Goal: Information Seeking & Learning: Learn about a topic

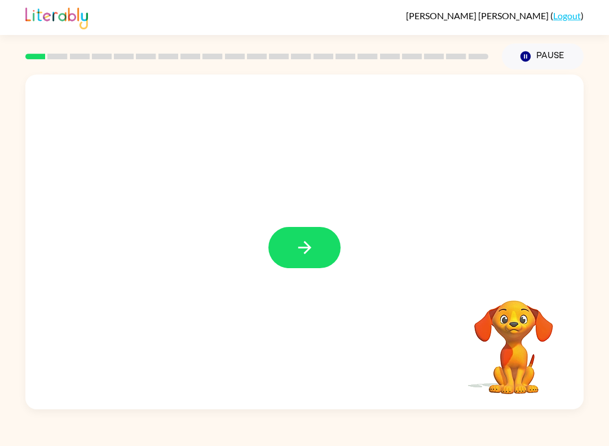
click at [306, 234] on button "button" at bounding box center [305, 247] width 72 height 41
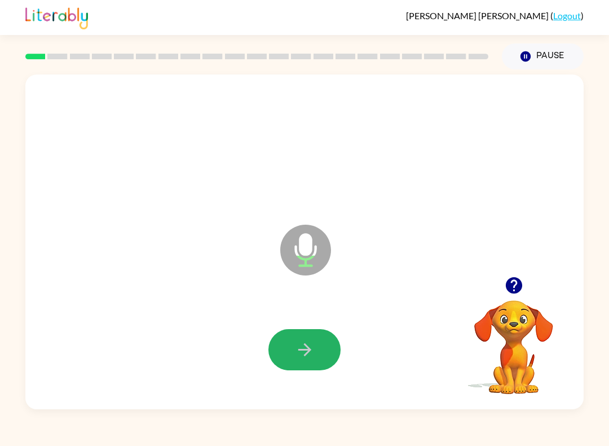
click at [312, 351] on icon "button" at bounding box center [305, 350] width 20 height 20
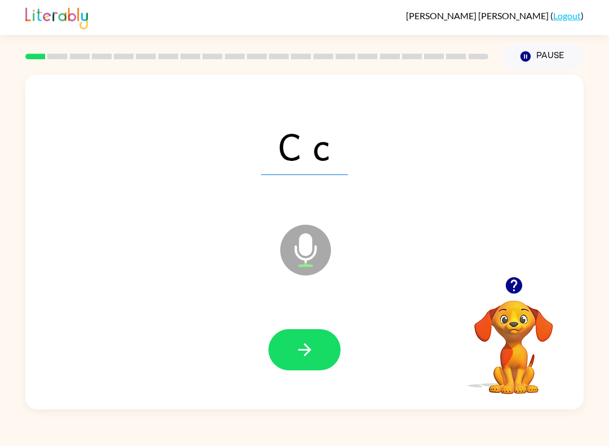
click at [329, 345] on button "button" at bounding box center [305, 349] width 72 height 41
click at [333, 335] on button "button" at bounding box center [305, 349] width 72 height 41
click at [322, 337] on button "button" at bounding box center [305, 349] width 72 height 41
click at [316, 356] on button "button" at bounding box center [305, 349] width 72 height 41
click at [310, 364] on button "button" at bounding box center [305, 349] width 72 height 41
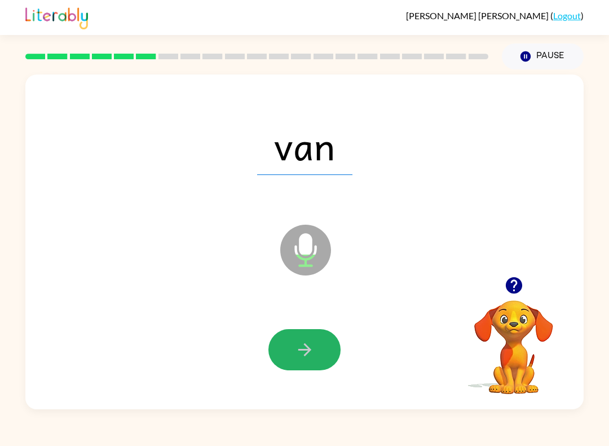
click at [308, 349] on icon "button" at bounding box center [304, 349] width 13 height 13
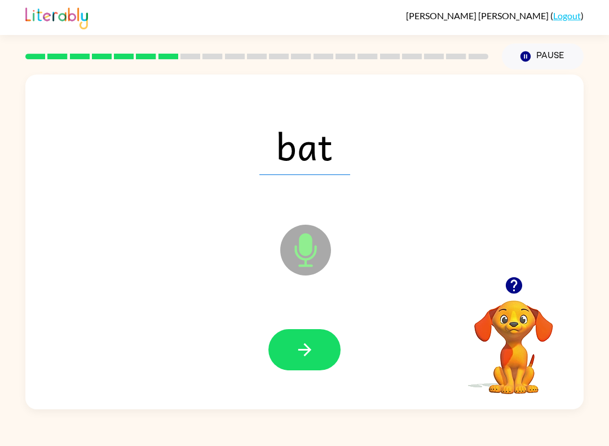
click at [318, 343] on button "button" at bounding box center [305, 349] width 72 height 41
click at [318, 343] on div at bounding box center [305, 349] width 72 height 41
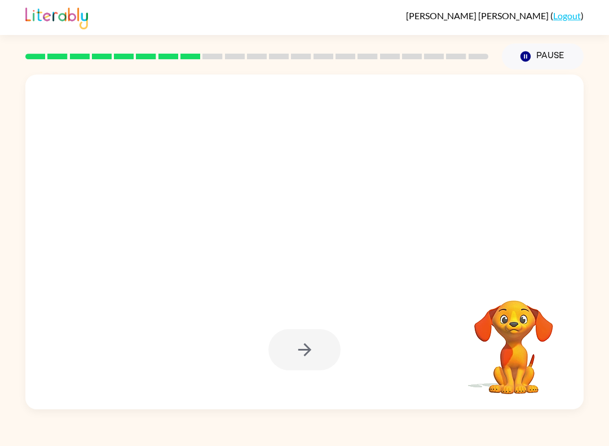
click at [329, 345] on div at bounding box center [305, 349] width 72 height 41
click at [315, 348] on div at bounding box center [305, 349] width 72 height 41
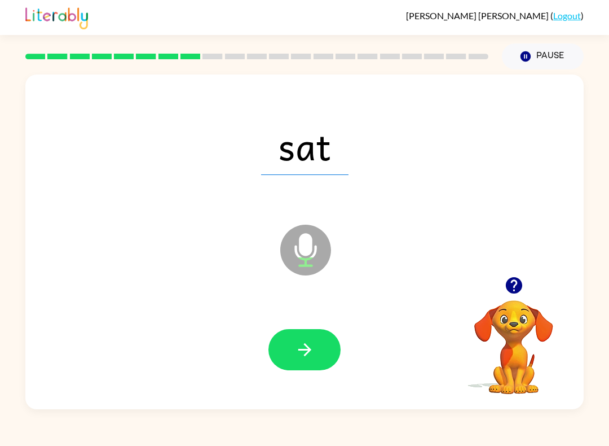
click at [316, 345] on button "button" at bounding box center [305, 349] width 72 height 41
click at [328, 334] on button "button" at bounding box center [305, 349] width 72 height 41
click at [335, 351] on button "button" at bounding box center [305, 349] width 72 height 41
click at [327, 354] on button "button" at bounding box center [305, 349] width 72 height 41
click at [328, 354] on button "button" at bounding box center [305, 349] width 72 height 41
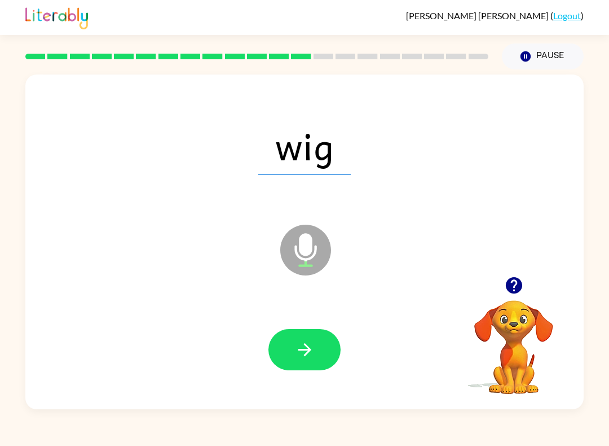
click at [309, 340] on button "button" at bounding box center [305, 349] width 72 height 41
click at [314, 358] on icon "button" at bounding box center [305, 350] width 20 height 20
click at [310, 364] on button "button" at bounding box center [305, 349] width 72 height 41
click at [310, 350] on icon "button" at bounding box center [304, 349] width 13 height 13
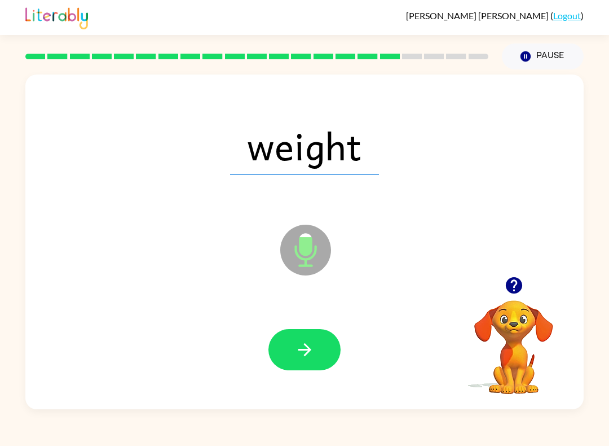
click at [301, 355] on icon "button" at bounding box center [305, 350] width 20 height 20
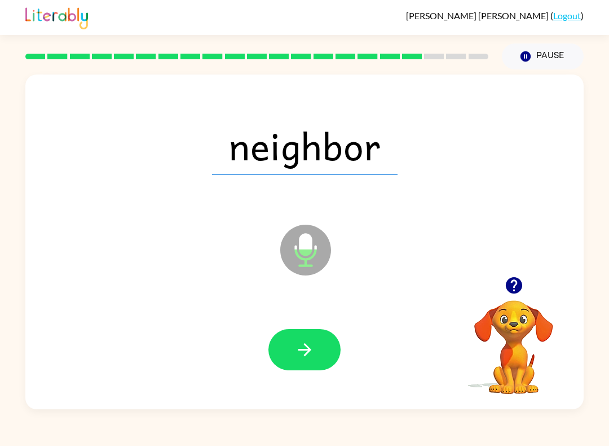
click at [323, 347] on button "button" at bounding box center [305, 349] width 72 height 41
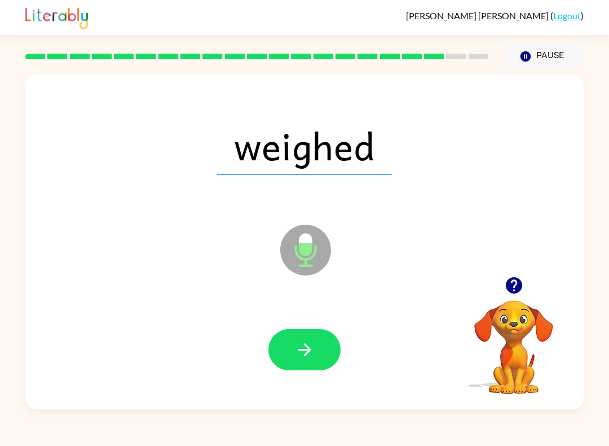
click at [309, 342] on icon "button" at bounding box center [305, 350] width 20 height 20
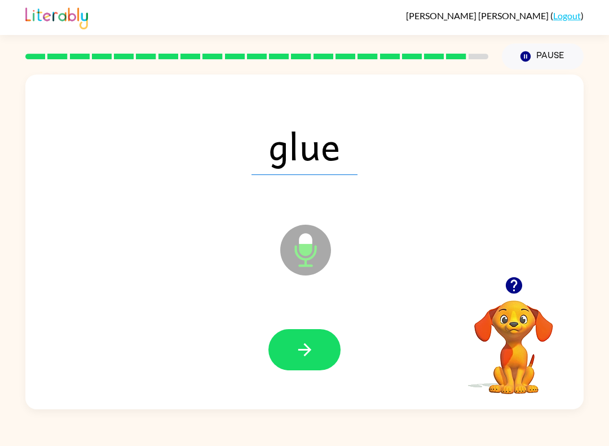
click at [310, 351] on icon "button" at bounding box center [304, 349] width 13 height 13
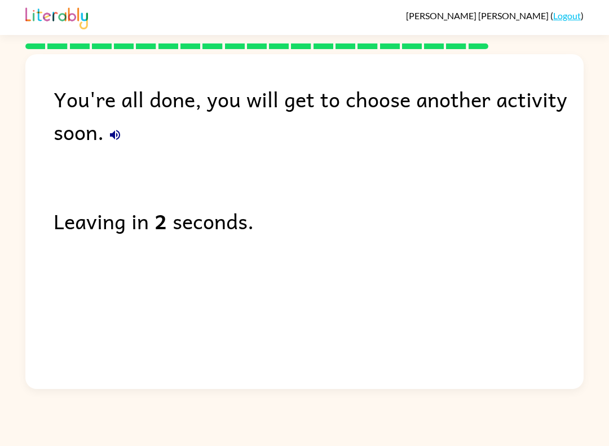
click at [121, 131] on icon "button" at bounding box center [115, 135] width 14 height 14
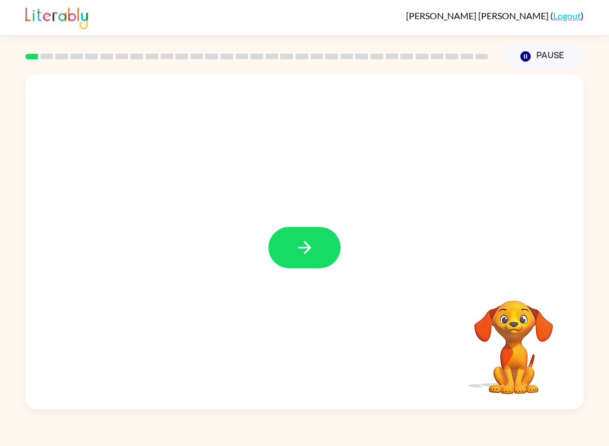
click at [309, 238] on icon "button" at bounding box center [305, 247] width 20 height 20
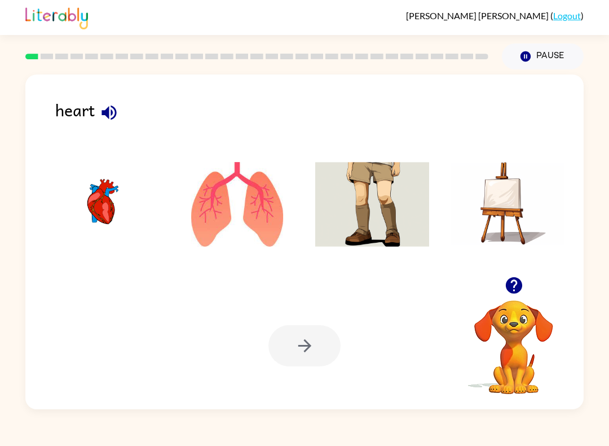
click at [105, 109] on icon "button" at bounding box center [109, 113] width 20 height 20
click at [103, 216] on img at bounding box center [102, 204] width 114 height 85
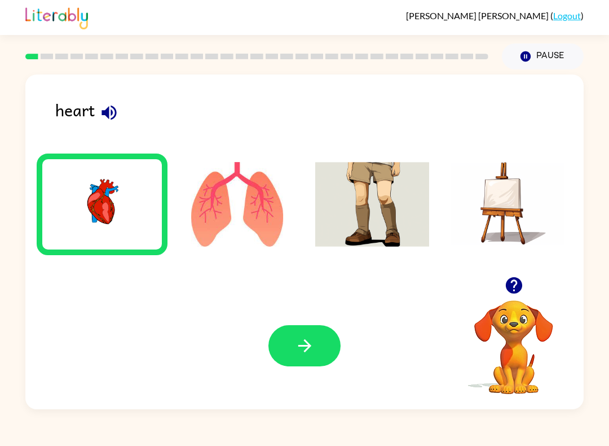
click at [321, 346] on button "button" at bounding box center [305, 345] width 72 height 41
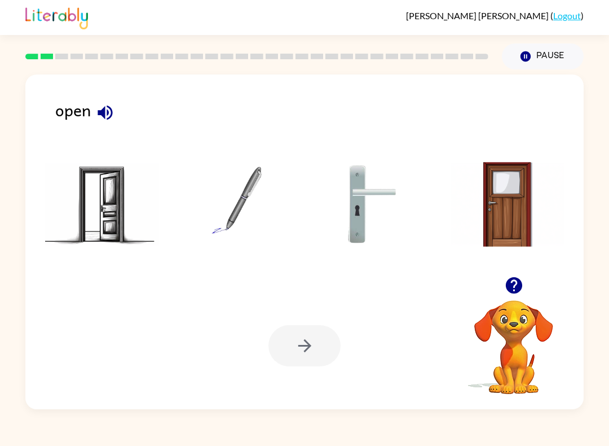
click at [104, 116] on icon "button" at bounding box center [105, 112] width 15 height 15
click at [100, 219] on img at bounding box center [102, 204] width 114 height 85
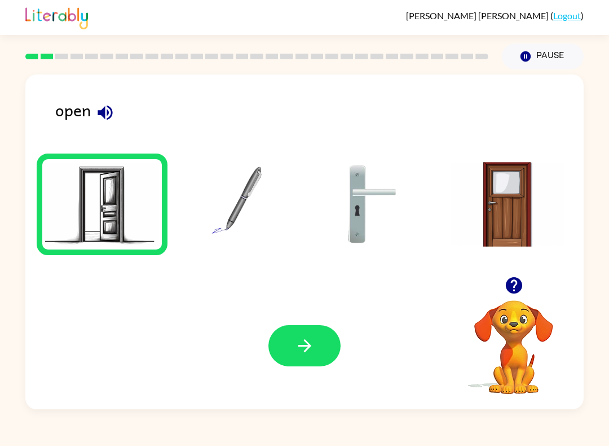
click at [319, 348] on button "button" at bounding box center [305, 345] width 72 height 41
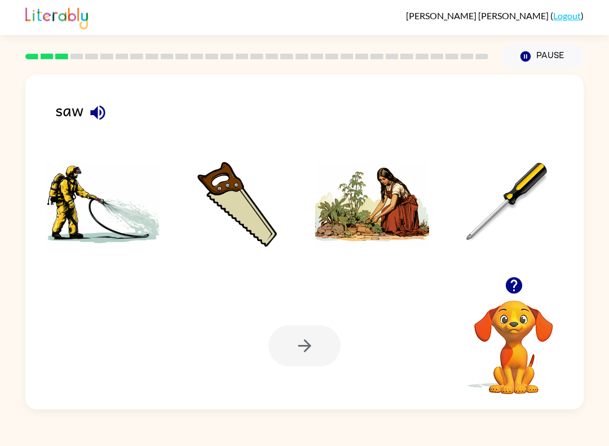
click at [104, 106] on icon "button" at bounding box center [98, 113] width 20 height 20
click at [250, 225] on img at bounding box center [238, 204] width 114 height 85
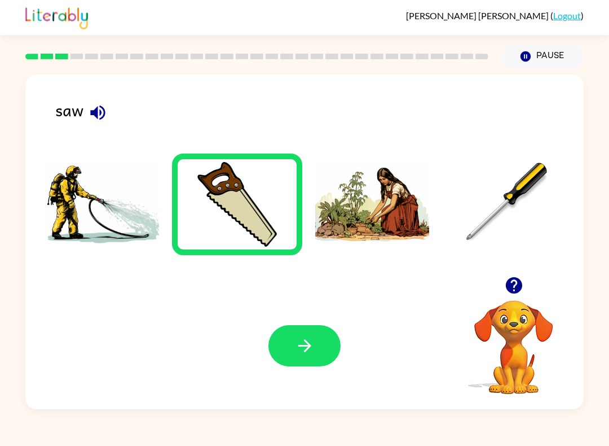
click at [311, 341] on icon "button" at bounding box center [305, 346] width 20 height 20
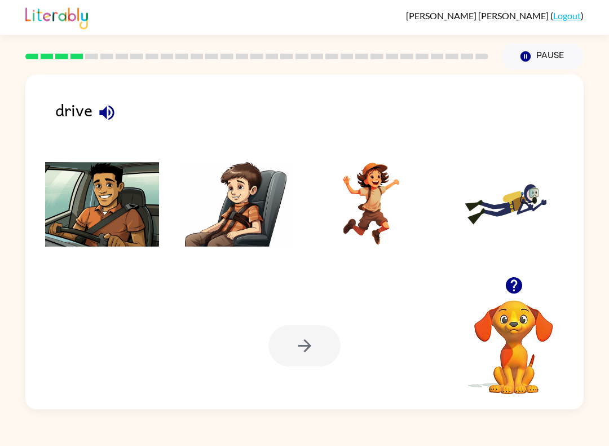
click at [115, 116] on icon "button" at bounding box center [107, 113] width 20 height 20
click at [120, 227] on img at bounding box center [102, 204] width 114 height 85
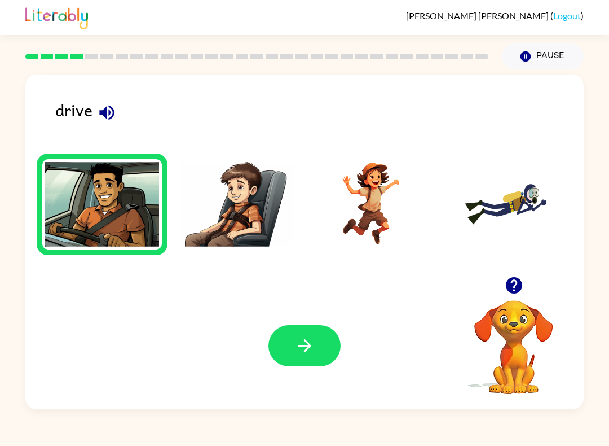
click at [302, 354] on icon "button" at bounding box center [305, 346] width 20 height 20
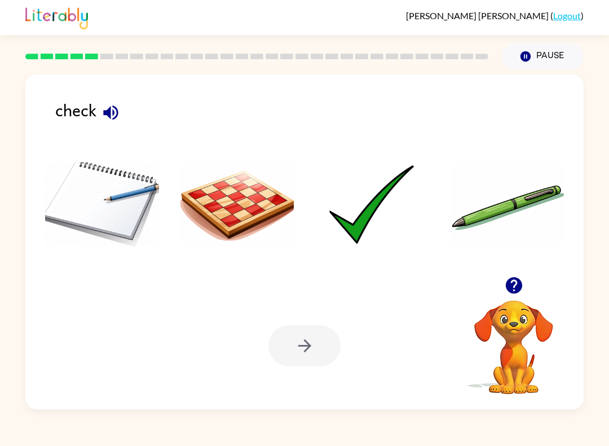
click at [121, 112] on icon "button" at bounding box center [111, 113] width 20 height 20
click at [262, 211] on img at bounding box center [238, 204] width 114 height 85
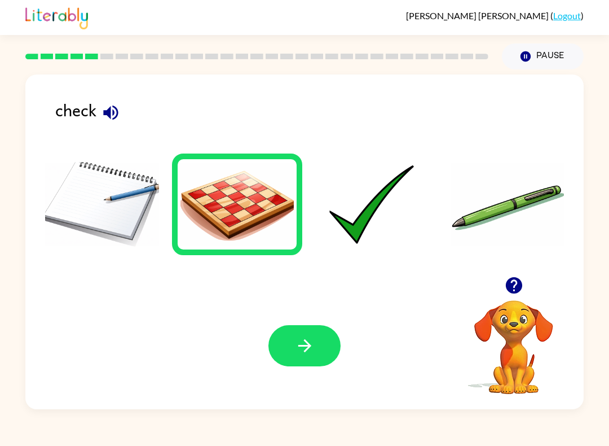
click at [383, 212] on img at bounding box center [372, 204] width 114 height 85
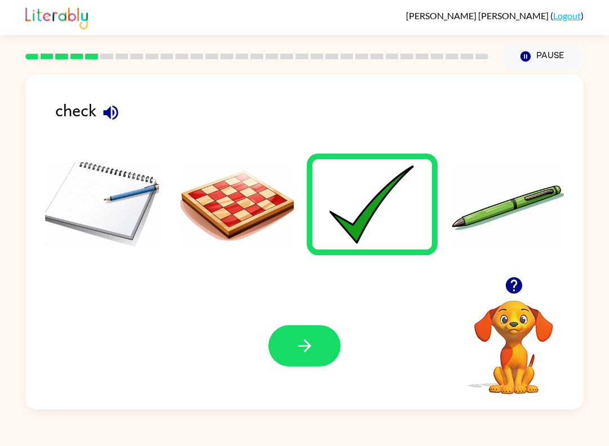
click at [320, 336] on button "button" at bounding box center [305, 345] width 72 height 41
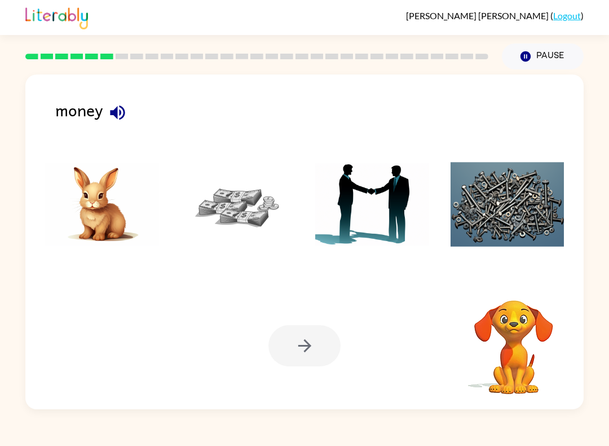
click at [118, 108] on icon "button" at bounding box center [118, 113] width 20 height 20
click at [259, 218] on img at bounding box center [238, 204] width 114 height 85
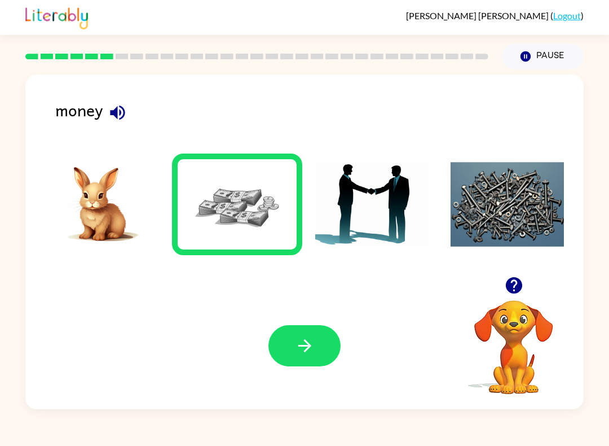
click at [316, 366] on button "button" at bounding box center [305, 345] width 72 height 41
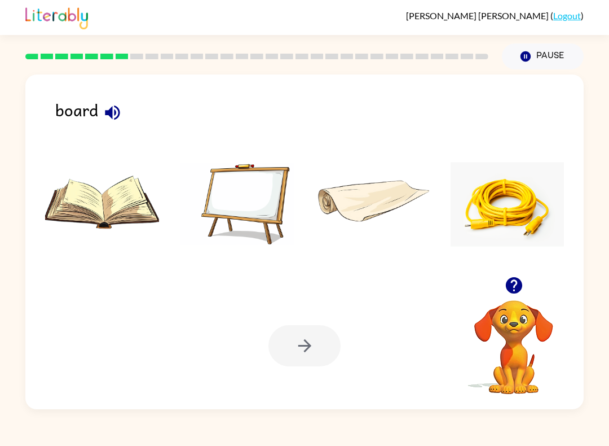
click at [117, 103] on button "button" at bounding box center [112, 112] width 29 height 29
click at [117, 118] on icon "button" at bounding box center [112, 112] width 15 height 15
click at [251, 205] on img at bounding box center [238, 204] width 114 height 85
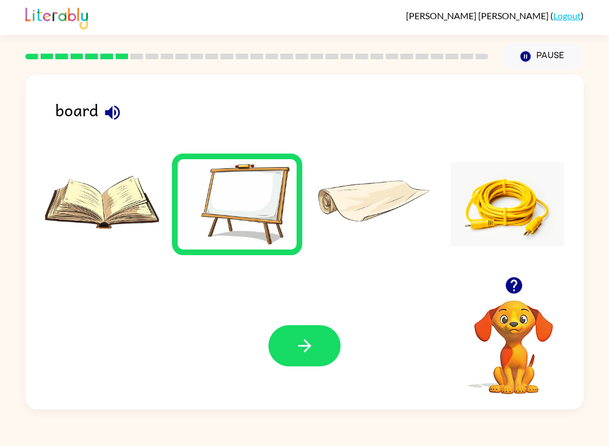
click at [315, 348] on button "button" at bounding box center [305, 345] width 72 height 41
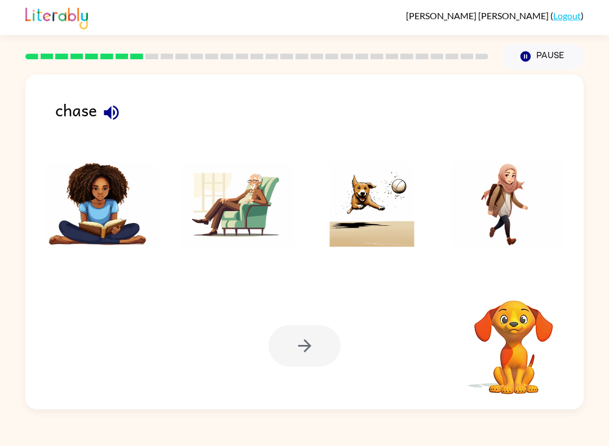
click at [116, 113] on icon "button" at bounding box center [112, 113] width 20 height 20
click at [386, 233] on img at bounding box center [372, 204] width 114 height 85
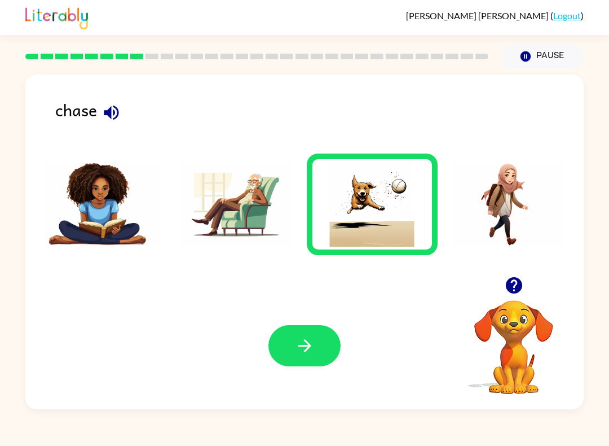
click at [314, 342] on icon "button" at bounding box center [305, 346] width 20 height 20
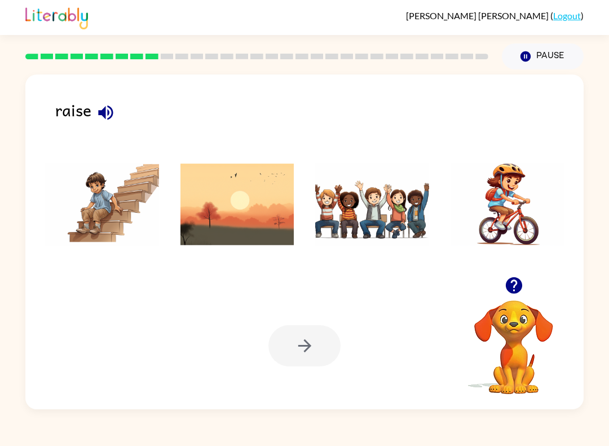
click at [103, 115] on icon "button" at bounding box center [105, 112] width 15 height 15
click at [112, 116] on icon "button" at bounding box center [105, 112] width 15 height 15
click at [237, 221] on img at bounding box center [238, 204] width 114 height 85
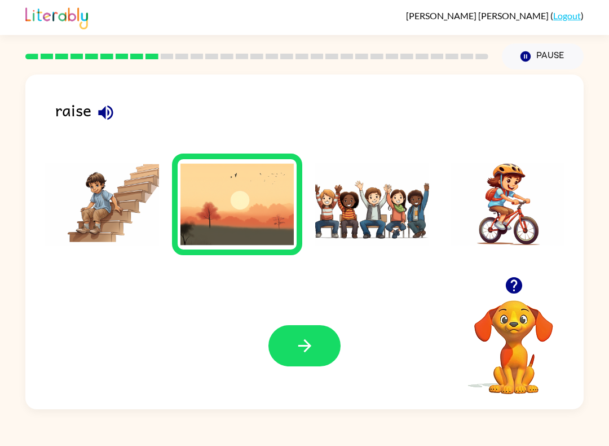
click at [319, 346] on button "button" at bounding box center [305, 345] width 72 height 41
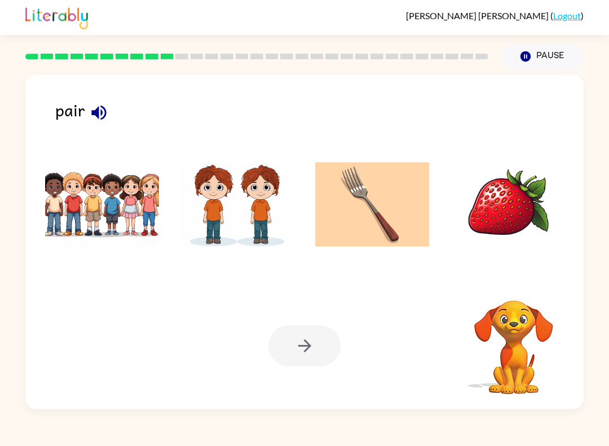
click at [96, 109] on icon "button" at bounding box center [98, 112] width 15 height 15
click at [107, 115] on icon "button" at bounding box center [99, 113] width 20 height 20
click at [222, 241] on img at bounding box center [238, 204] width 114 height 85
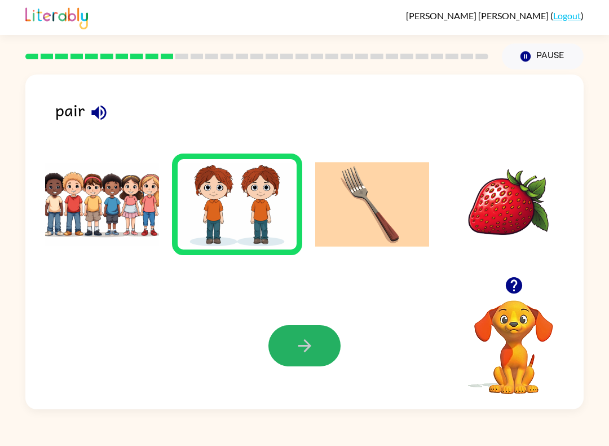
click at [310, 340] on icon "button" at bounding box center [305, 346] width 20 height 20
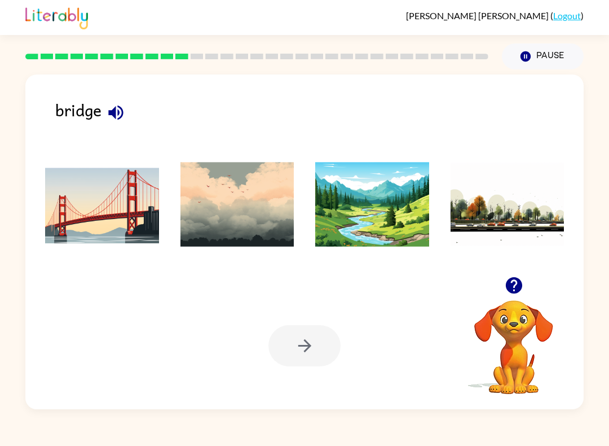
click at [122, 111] on icon "button" at bounding box center [115, 112] width 15 height 15
click at [122, 221] on img at bounding box center [102, 204] width 114 height 85
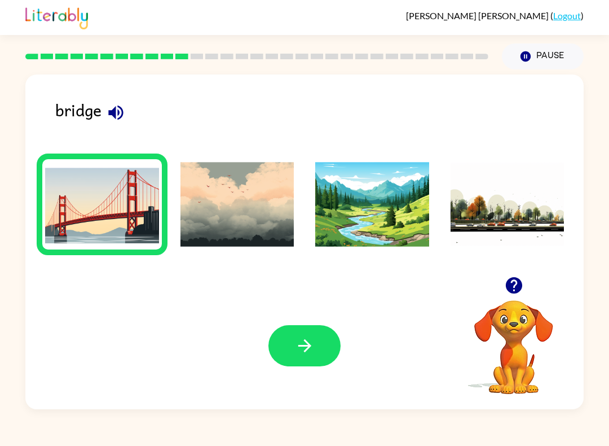
click at [307, 352] on icon "button" at bounding box center [305, 346] width 20 height 20
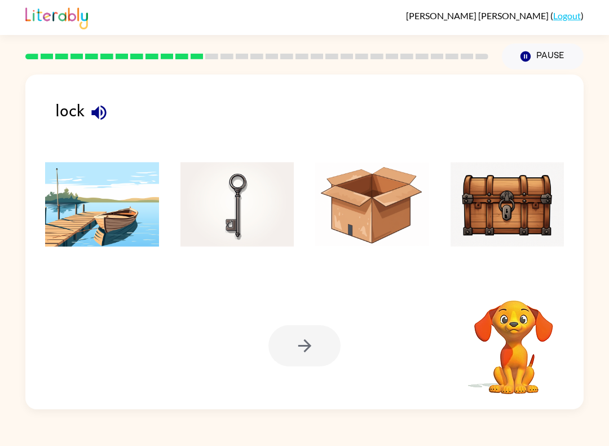
click at [95, 116] on icon "button" at bounding box center [98, 112] width 15 height 15
click at [267, 225] on img at bounding box center [238, 204] width 114 height 85
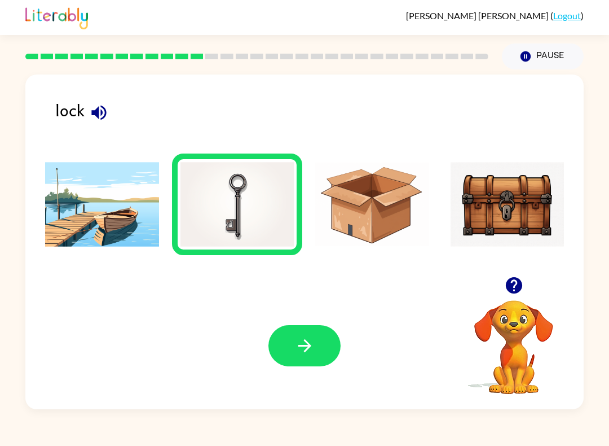
click at [322, 340] on button "button" at bounding box center [305, 345] width 72 height 41
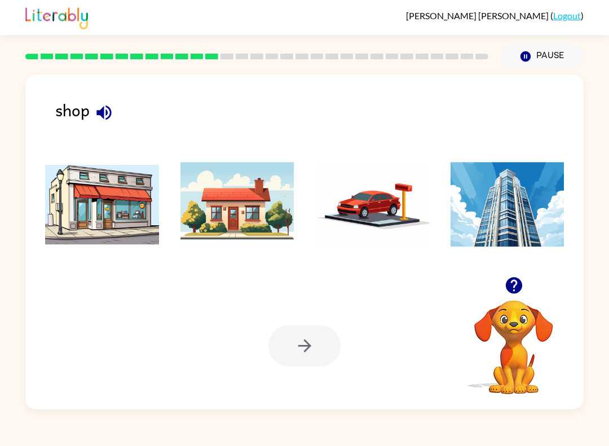
click at [101, 111] on icon "button" at bounding box center [103, 112] width 15 height 15
click at [117, 224] on img at bounding box center [102, 204] width 114 height 85
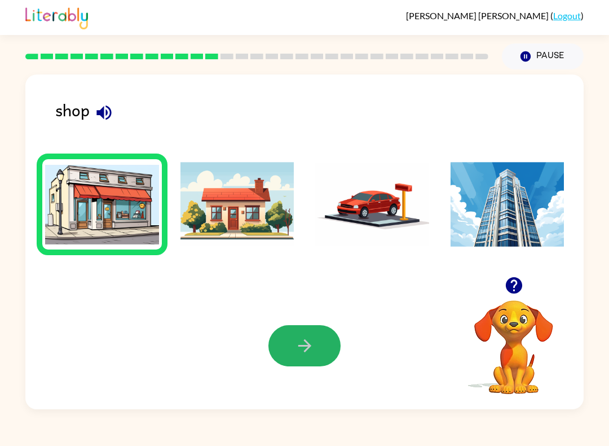
click at [320, 354] on button "button" at bounding box center [305, 345] width 72 height 41
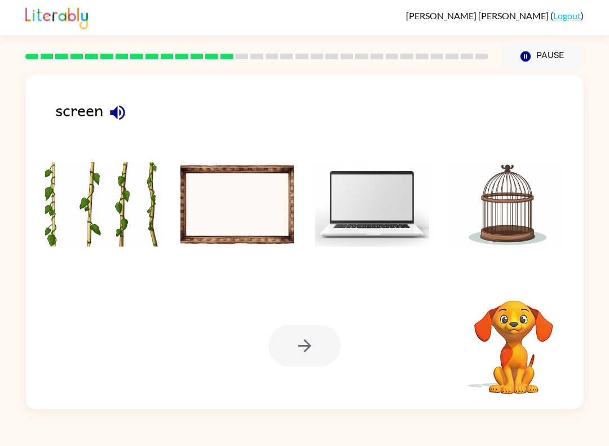
click at [121, 108] on icon "button" at bounding box center [117, 112] width 15 height 15
click at [379, 225] on img at bounding box center [372, 204] width 114 height 85
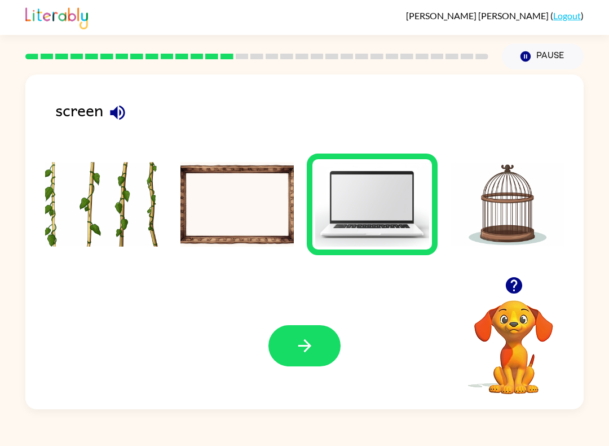
click at [309, 358] on button "button" at bounding box center [305, 345] width 72 height 41
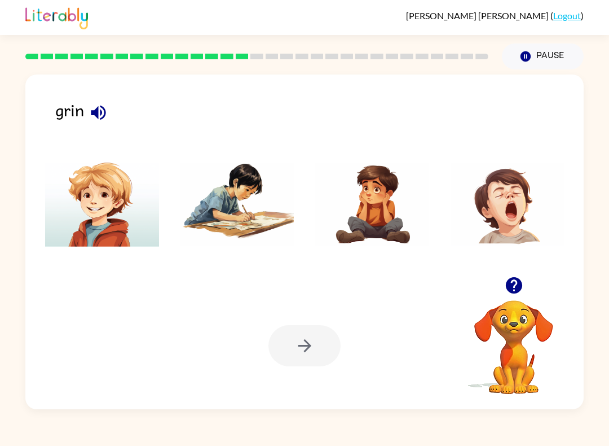
click at [100, 110] on icon "button" at bounding box center [99, 113] width 20 height 20
click at [127, 205] on img at bounding box center [102, 204] width 114 height 85
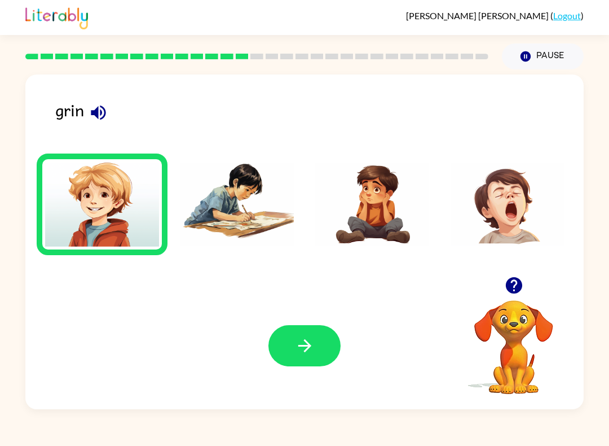
click at [330, 356] on button "button" at bounding box center [305, 345] width 72 height 41
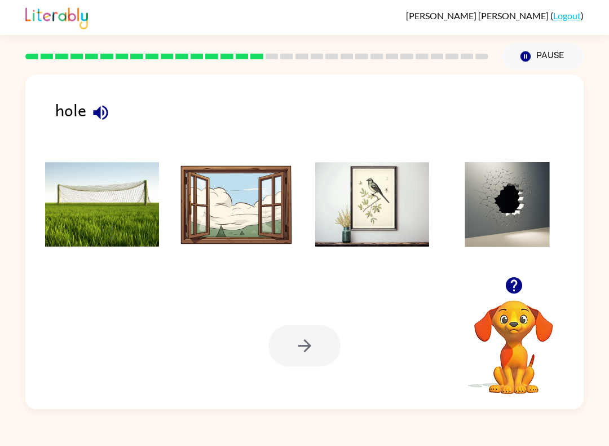
click at [108, 105] on icon "button" at bounding box center [101, 113] width 20 height 20
click at [521, 234] on img at bounding box center [508, 204] width 114 height 85
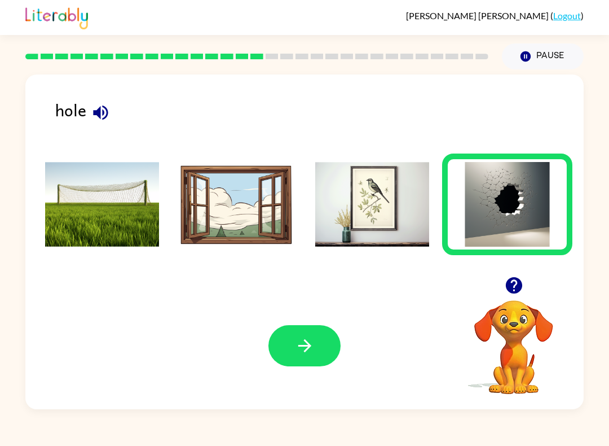
click at [293, 353] on button "button" at bounding box center [305, 345] width 72 height 41
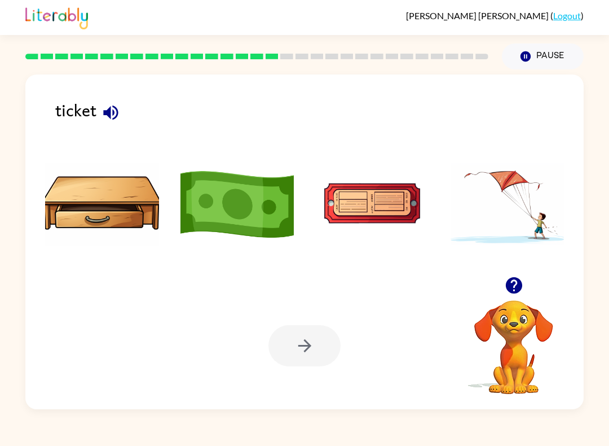
click at [114, 105] on icon "button" at bounding box center [111, 113] width 20 height 20
click at [379, 206] on img at bounding box center [372, 204] width 114 height 85
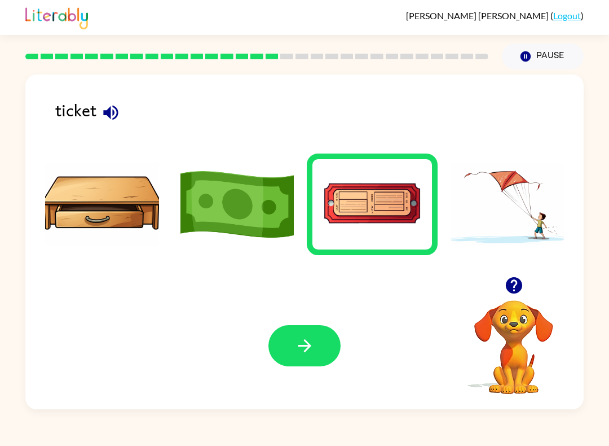
click at [330, 340] on button "button" at bounding box center [305, 345] width 72 height 41
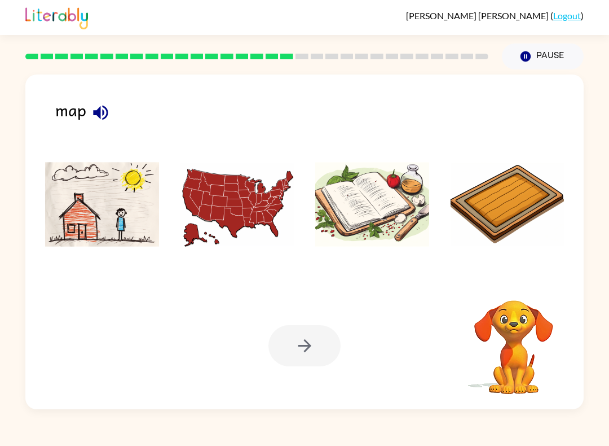
click at [92, 110] on icon "button" at bounding box center [101, 113] width 20 height 20
click at [237, 221] on img at bounding box center [238, 204] width 114 height 85
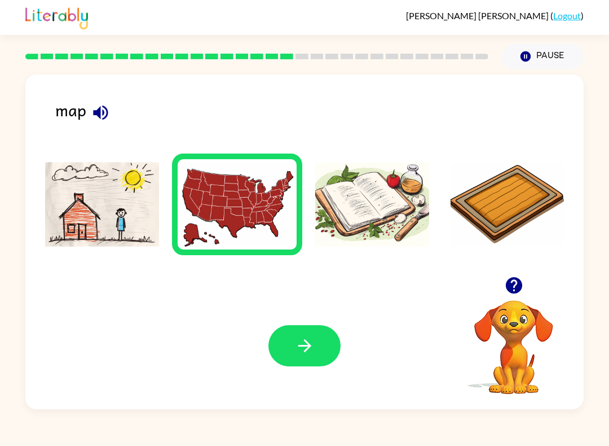
click at [329, 350] on button "button" at bounding box center [305, 345] width 72 height 41
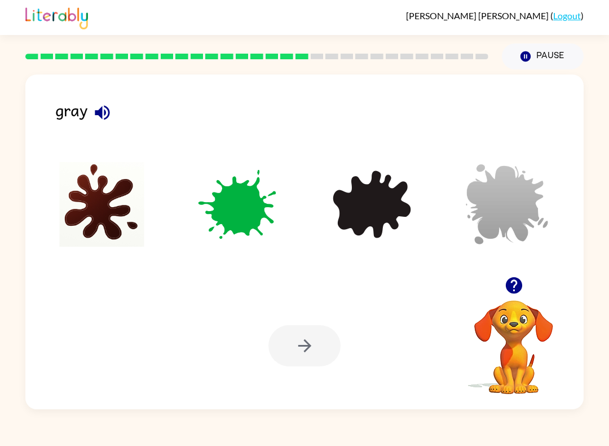
click at [500, 210] on img at bounding box center [508, 204] width 114 height 85
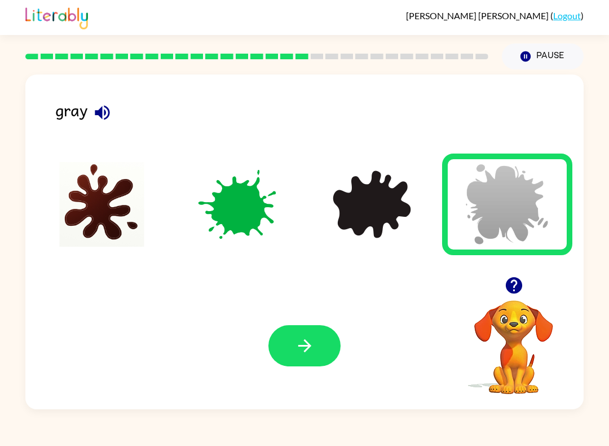
click at [300, 347] on icon "button" at bounding box center [305, 346] width 20 height 20
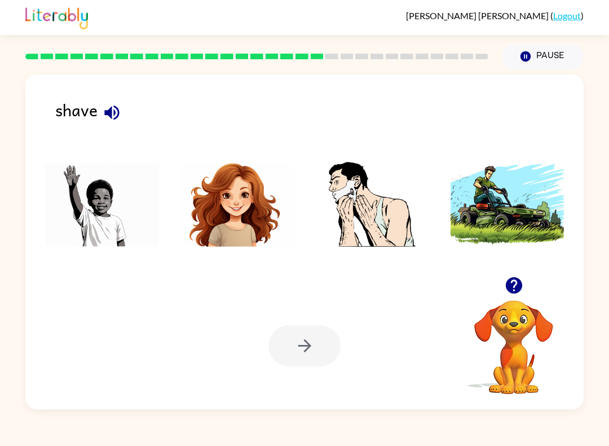
click at [111, 122] on icon "button" at bounding box center [112, 113] width 20 height 20
click at [358, 207] on img at bounding box center [372, 204] width 114 height 85
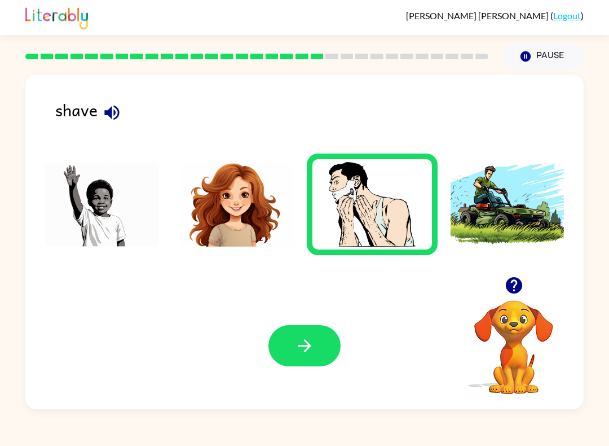
click at [309, 337] on icon "button" at bounding box center [305, 346] width 20 height 20
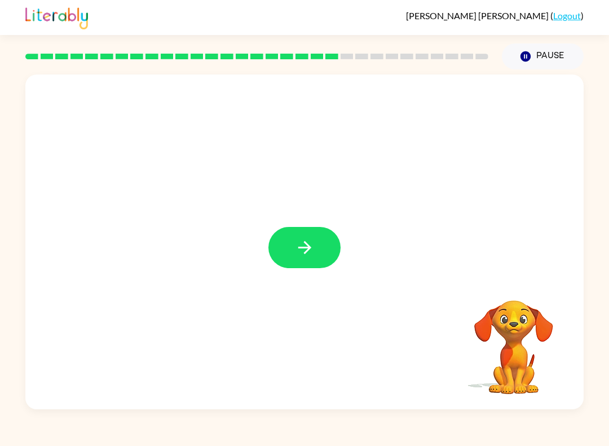
click at [311, 246] on icon "button" at bounding box center [305, 247] width 20 height 20
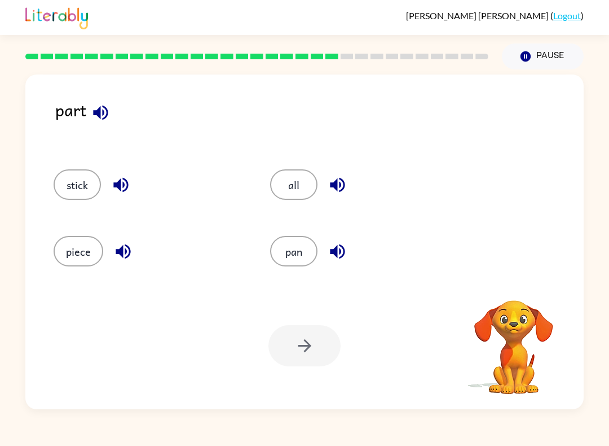
click at [101, 113] on icon "button" at bounding box center [101, 113] width 20 height 20
click at [116, 188] on icon "button" at bounding box center [121, 185] width 20 height 20
click at [125, 256] on icon "button" at bounding box center [123, 251] width 20 height 20
click at [90, 258] on button "piece" at bounding box center [79, 251] width 50 height 30
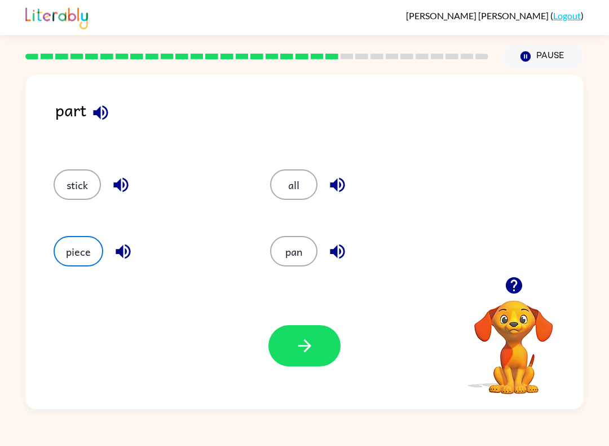
click at [309, 354] on icon "button" at bounding box center [305, 346] width 20 height 20
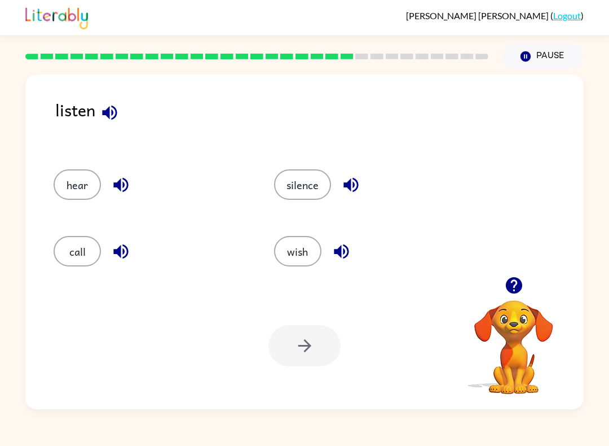
click at [107, 109] on icon "button" at bounding box center [110, 113] width 20 height 20
click at [122, 183] on icon "button" at bounding box center [121, 185] width 20 height 20
click at [81, 181] on button "hear" at bounding box center [77, 184] width 47 height 30
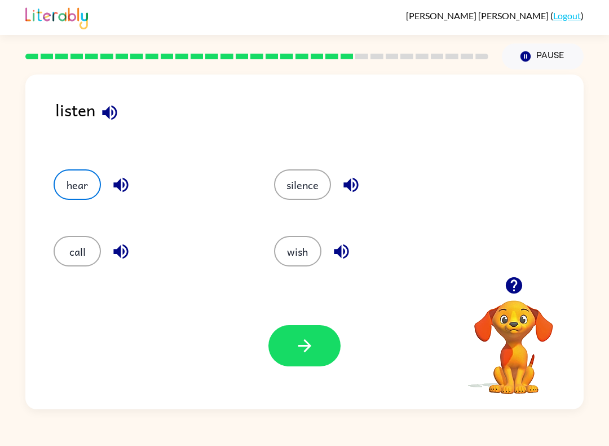
click at [307, 344] on icon "button" at bounding box center [304, 345] width 13 height 13
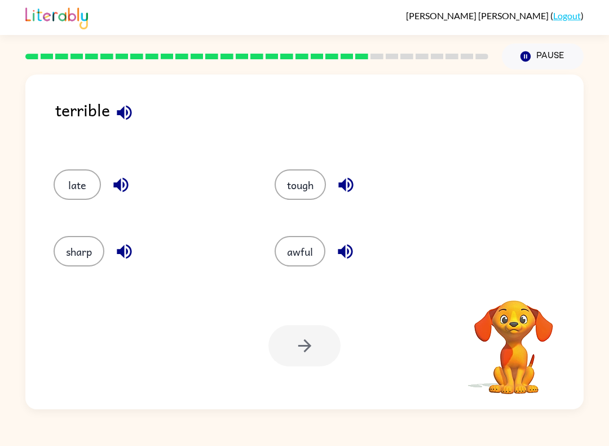
click at [135, 107] on button "button" at bounding box center [124, 112] width 29 height 29
click at [124, 249] on icon "button" at bounding box center [124, 251] width 15 height 15
click at [130, 187] on icon "button" at bounding box center [121, 185] width 20 height 20
click at [126, 181] on icon "button" at bounding box center [120, 185] width 15 height 15
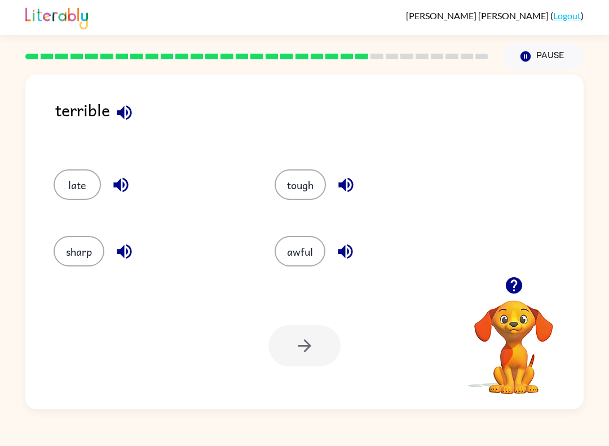
click at [116, 185] on icon "button" at bounding box center [120, 185] width 15 height 15
click at [350, 177] on icon "button" at bounding box center [346, 185] width 20 height 20
click at [111, 112] on button "button" at bounding box center [124, 112] width 29 height 29
click at [130, 118] on icon "button" at bounding box center [124, 112] width 15 height 15
click at [127, 102] on button "button" at bounding box center [124, 112] width 29 height 29
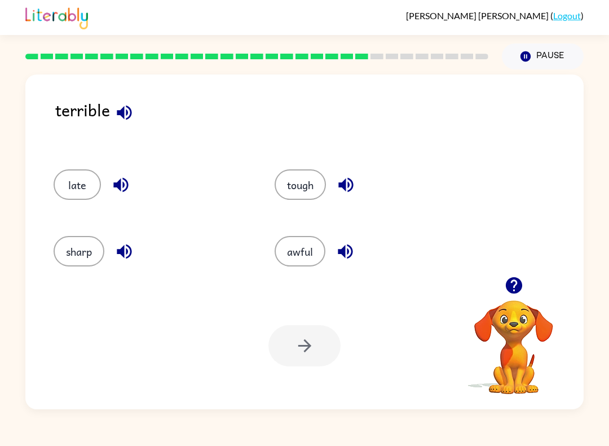
click at [127, 108] on icon "button" at bounding box center [124, 112] width 15 height 15
click at [128, 112] on icon "button" at bounding box center [125, 113] width 20 height 20
click at [122, 108] on icon "button" at bounding box center [125, 113] width 20 height 20
click at [346, 183] on icon "button" at bounding box center [345, 185] width 15 height 15
click at [343, 248] on icon "button" at bounding box center [345, 251] width 15 height 15
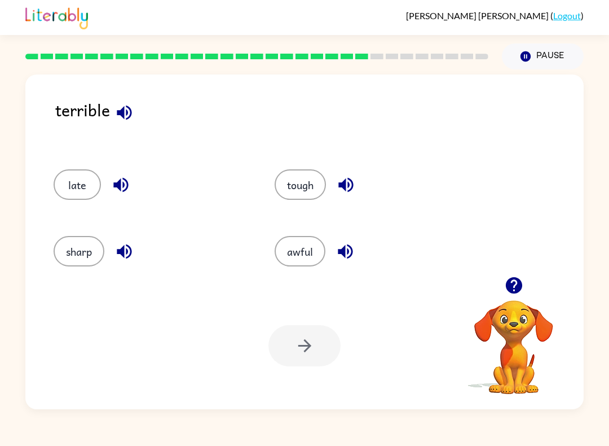
click at [341, 249] on icon "button" at bounding box center [345, 251] width 15 height 15
click at [308, 251] on button "awful" at bounding box center [300, 251] width 51 height 30
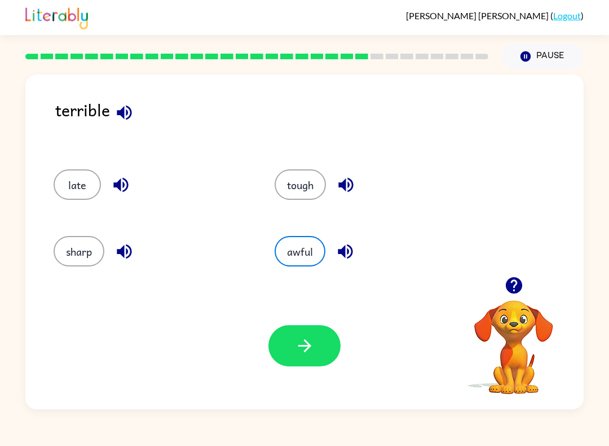
click at [299, 353] on icon "button" at bounding box center [305, 346] width 20 height 20
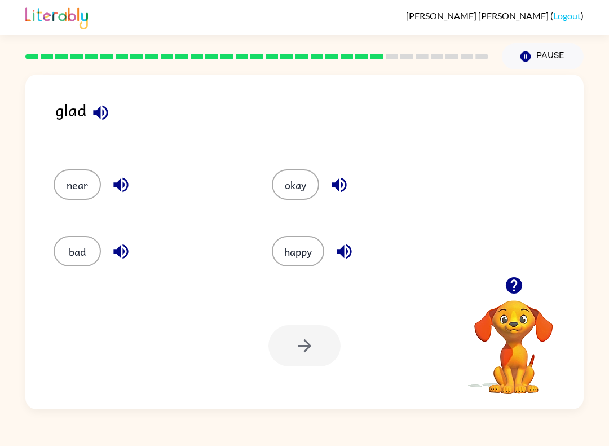
click at [98, 115] on icon "button" at bounding box center [100, 112] width 15 height 15
click at [126, 181] on icon "button" at bounding box center [120, 185] width 15 height 15
click at [135, 249] on button "button" at bounding box center [121, 251] width 29 height 29
click at [127, 254] on icon "button" at bounding box center [120, 251] width 15 height 15
click at [124, 259] on icon "button" at bounding box center [121, 251] width 20 height 20
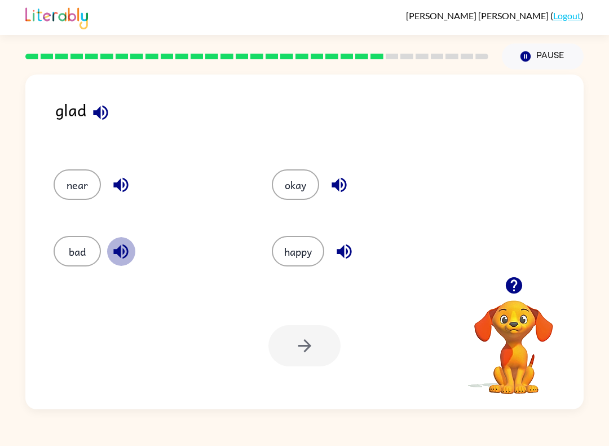
click at [129, 256] on icon "button" at bounding box center [121, 251] width 20 height 20
click at [333, 179] on icon "button" at bounding box center [339, 185] width 20 height 20
click at [354, 247] on icon "button" at bounding box center [345, 251] width 20 height 20
click at [105, 117] on icon "button" at bounding box center [100, 112] width 15 height 15
click at [344, 249] on icon "button" at bounding box center [344, 251] width 15 height 15
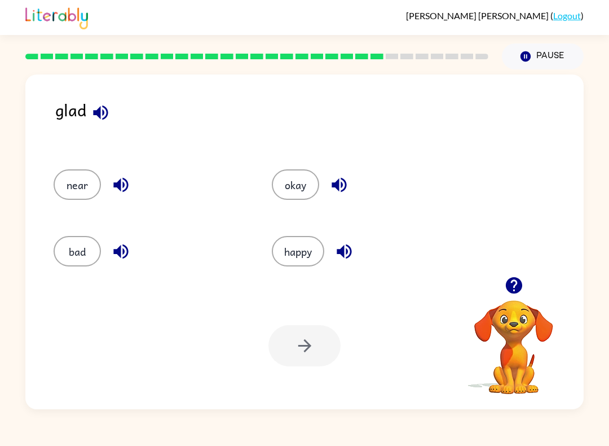
click at [312, 247] on button "happy" at bounding box center [298, 251] width 52 height 30
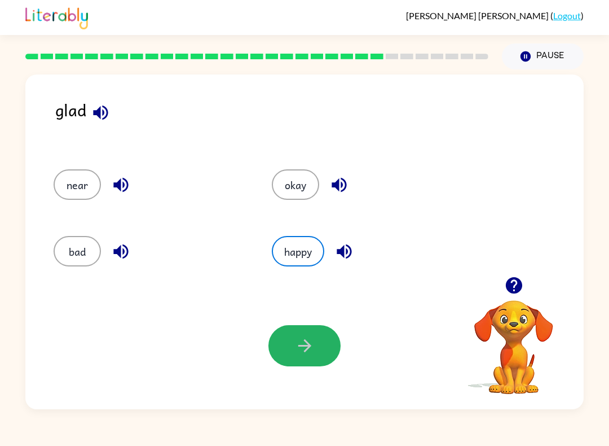
click at [322, 332] on button "button" at bounding box center [305, 345] width 72 height 41
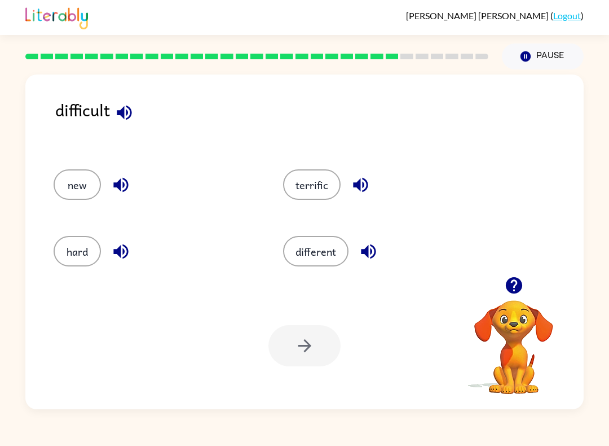
click at [115, 104] on icon "button" at bounding box center [125, 113] width 20 height 20
click at [87, 183] on button "new" at bounding box center [77, 184] width 47 height 30
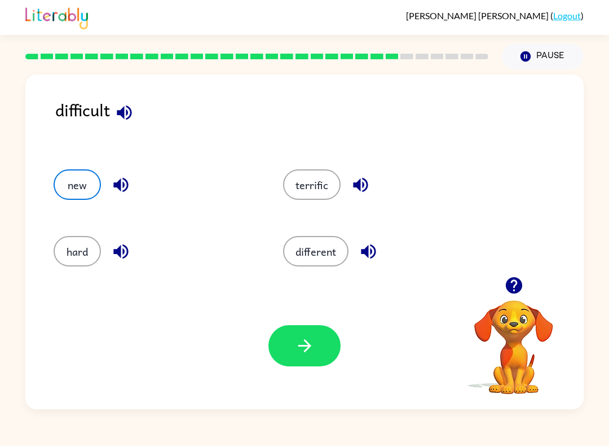
click at [125, 180] on icon "button" at bounding box center [120, 185] width 15 height 15
click at [129, 247] on icon "button" at bounding box center [121, 251] width 20 height 20
click at [79, 256] on button "hard" at bounding box center [77, 251] width 47 height 30
click at [322, 353] on button "button" at bounding box center [305, 345] width 72 height 41
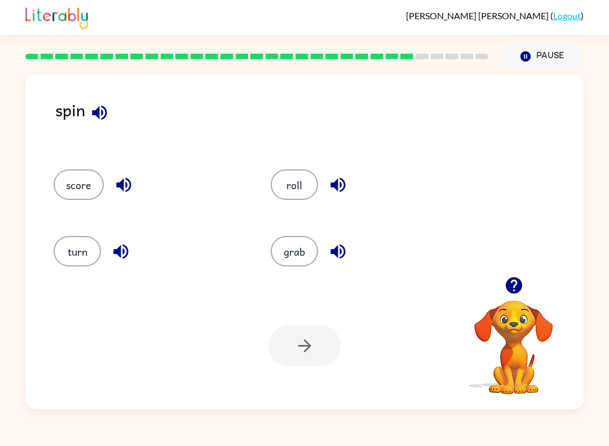
click at [91, 111] on icon "button" at bounding box center [100, 113] width 20 height 20
click at [124, 182] on icon "button" at bounding box center [124, 185] width 20 height 20
click at [125, 248] on icon "button" at bounding box center [120, 251] width 15 height 15
click at [332, 187] on icon "button" at bounding box center [338, 185] width 15 height 15
click at [338, 254] on icon "button" at bounding box center [338, 251] width 20 height 20
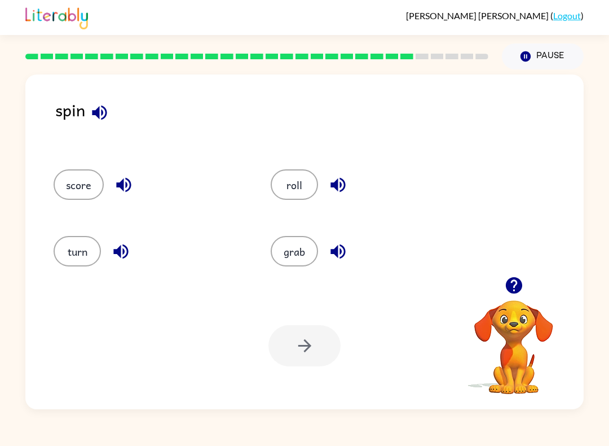
click at [81, 251] on button "turn" at bounding box center [77, 251] width 47 height 30
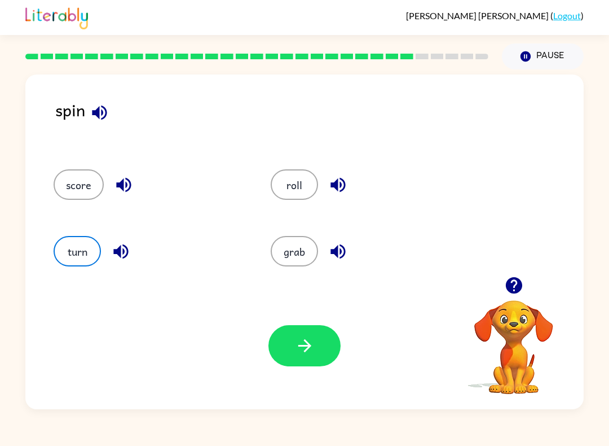
click at [99, 110] on icon "button" at bounding box center [99, 112] width 15 height 15
click at [319, 349] on button "button" at bounding box center [305, 345] width 72 height 41
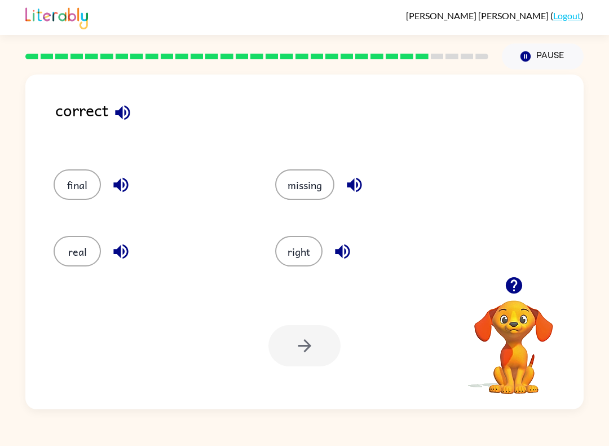
click at [125, 105] on icon "button" at bounding box center [123, 113] width 20 height 20
click at [123, 187] on icon "button" at bounding box center [120, 185] width 15 height 15
click at [125, 260] on icon "button" at bounding box center [121, 251] width 20 height 20
click at [353, 167] on div "missing" at bounding box center [365, 181] width 222 height 67
click at [353, 171] on button "button" at bounding box center [354, 184] width 29 height 29
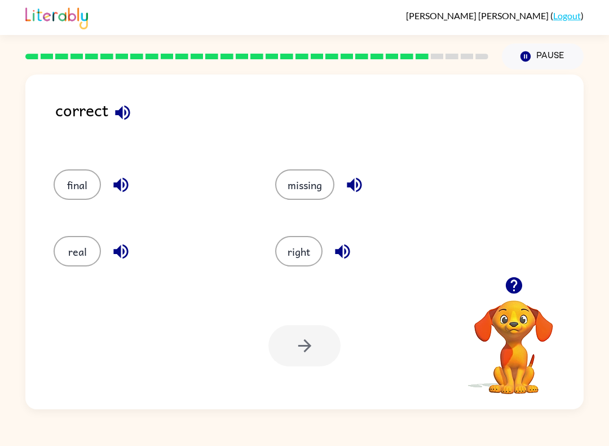
click at [353, 251] on icon "button" at bounding box center [343, 251] width 20 height 20
click at [308, 246] on button "right" at bounding box center [298, 251] width 47 height 30
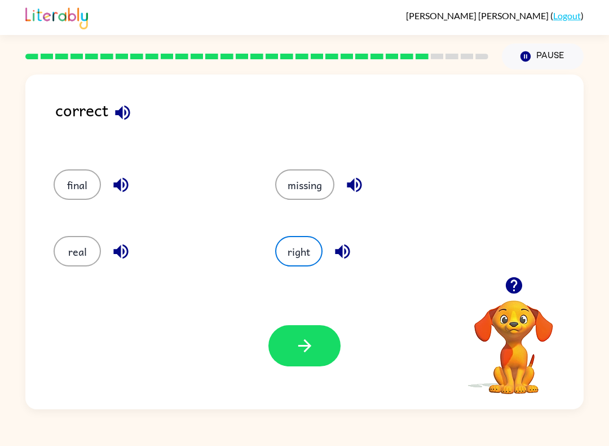
click at [317, 353] on button "button" at bounding box center [305, 345] width 72 height 41
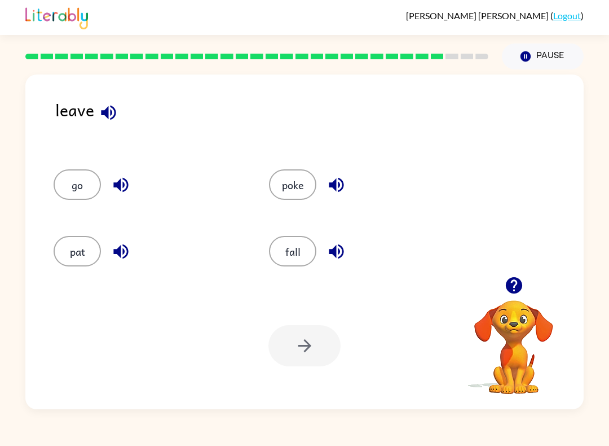
click at [105, 113] on icon "button" at bounding box center [108, 112] width 15 height 15
click at [131, 184] on button "button" at bounding box center [121, 184] width 29 height 29
click at [133, 244] on button "button" at bounding box center [121, 251] width 29 height 29
click at [336, 186] on icon "button" at bounding box center [336, 185] width 15 height 15
click at [340, 242] on icon "button" at bounding box center [337, 251] width 20 height 20
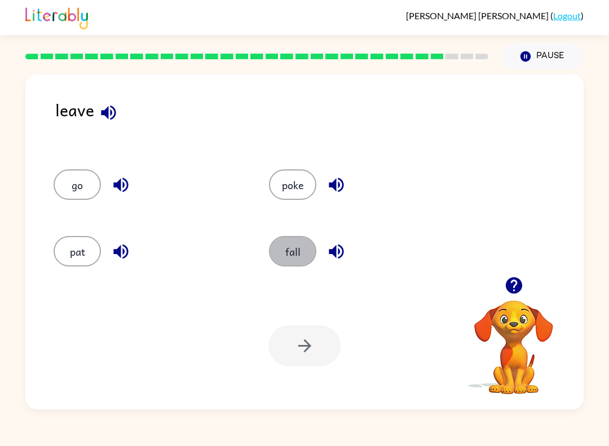
click at [299, 259] on button "fall" at bounding box center [292, 251] width 47 height 30
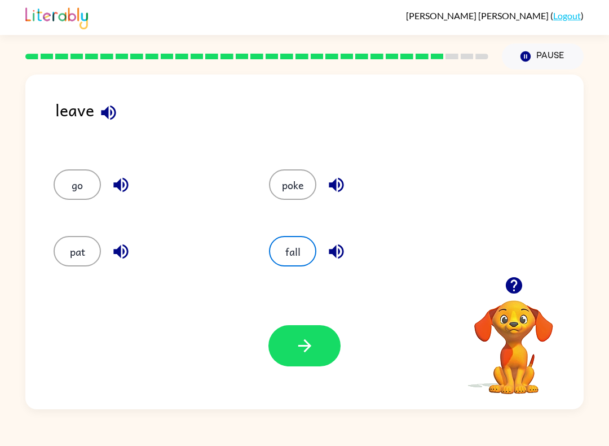
click at [316, 344] on button "button" at bounding box center [305, 345] width 72 height 41
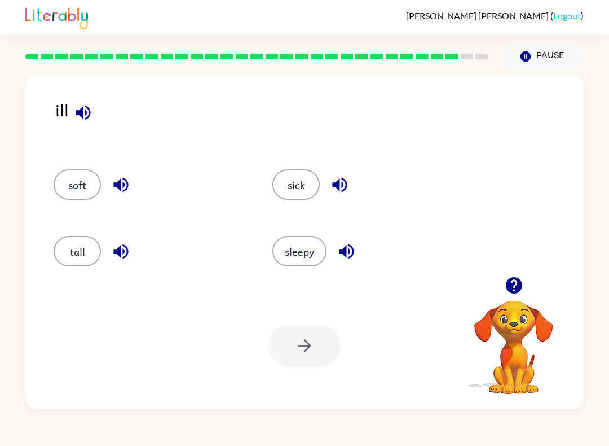
click at [85, 109] on icon "button" at bounding box center [83, 113] width 20 height 20
click at [126, 187] on icon "button" at bounding box center [121, 185] width 20 height 20
click at [125, 257] on icon "button" at bounding box center [120, 251] width 15 height 15
click at [350, 177] on button "button" at bounding box center [339, 184] width 29 height 29
click at [355, 250] on icon "button" at bounding box center [347, 251] width 20 height 20
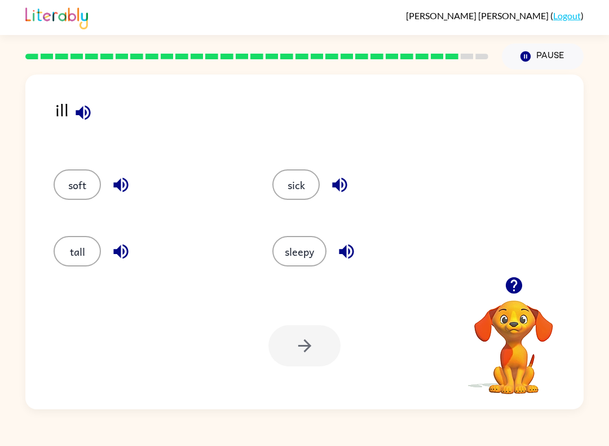
click at [309, 253] on button "sleepy" at bounding box center [299, 251] width 54 height 30
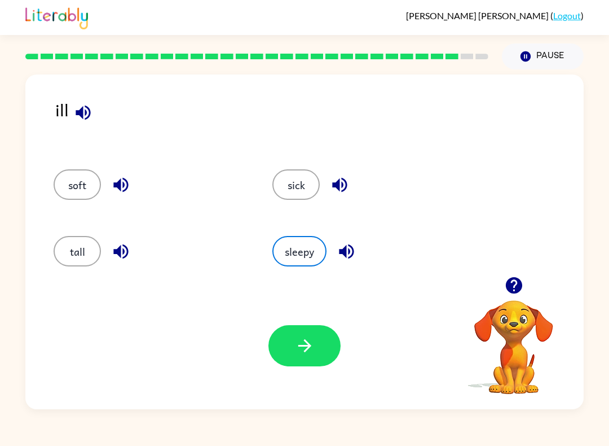
click at [316, 333] on button "button" at bounding box center [305, 345] width 72 height 41
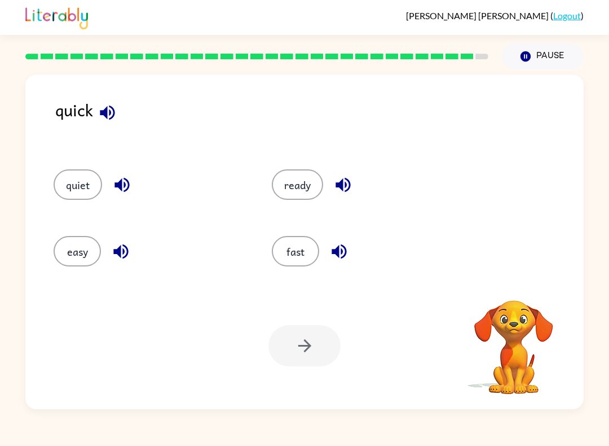
click at [117, 105] on icon "button" at bounding box center [108, 113] width 20 height 20
click at [114, 108] on icon "button" at bounding box center [108, 113] width 20 height 20
click at [89, 192] on button "quiet" at bounding box center [78, 184] width 49 height 30
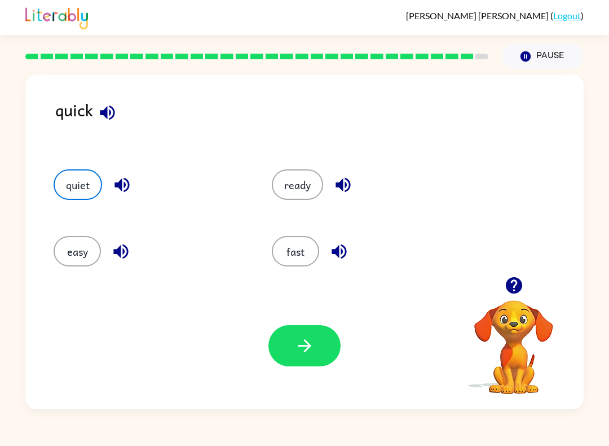
click at [124, 181] on icon "button" at bounding box center [122, 185] width 20 height 20
click at [125, 251] on icon "button" at bounding box center [121, 251] width 20 height 20
click at [354, 180] on button "button" at bounding box center [343, 184] width 29 height 29
click at [341, 252] on icon "button" at bounding box center [339, 251] width 15 height 15
click at [304, 253] on button "fast" at bounding box center [295, 251] width 47 height 30
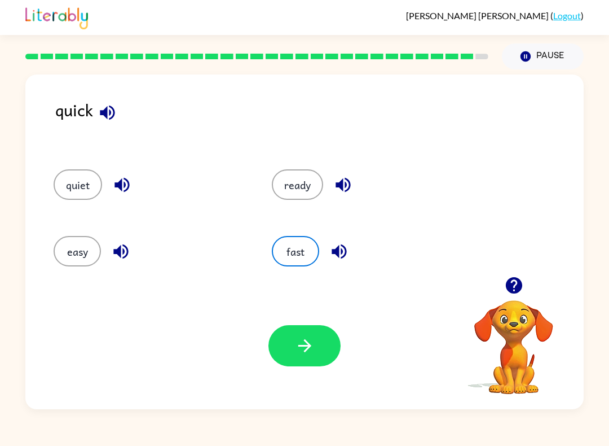
click at [324, 336] on button "button" at bounding box center [305, 345] width 72 height 41
